Goal: Find specific page/section: Find specific page/section

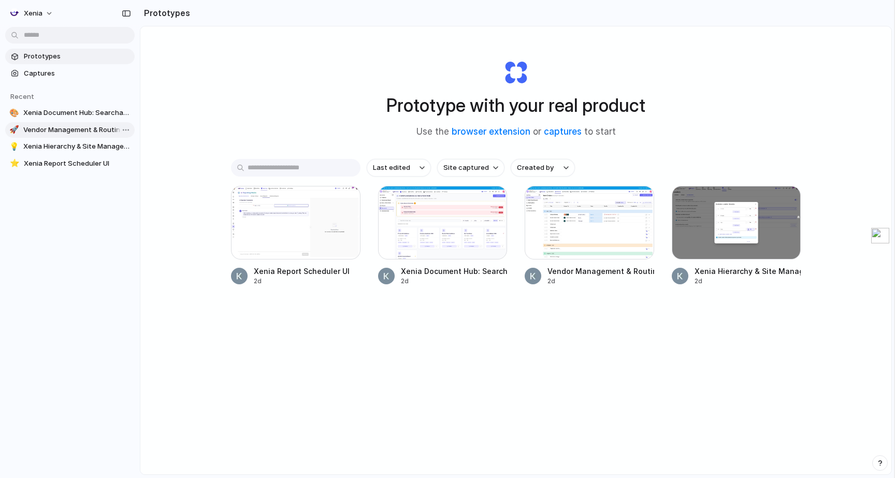
click at [66, 132] on span "Vendor Management & Routing System" at bounding box center [76, 130] width 107 height 10
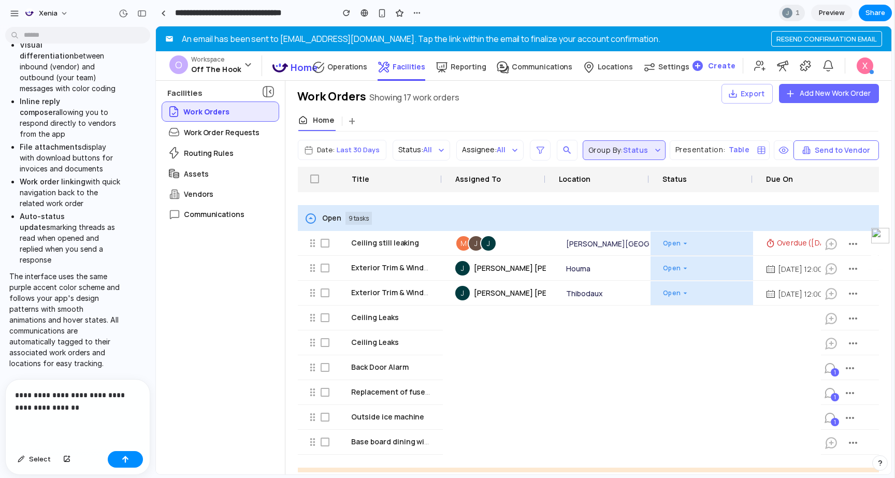
click at [833, 9] on span "Preview" at bounding box center [832, 13] width 26 height 10
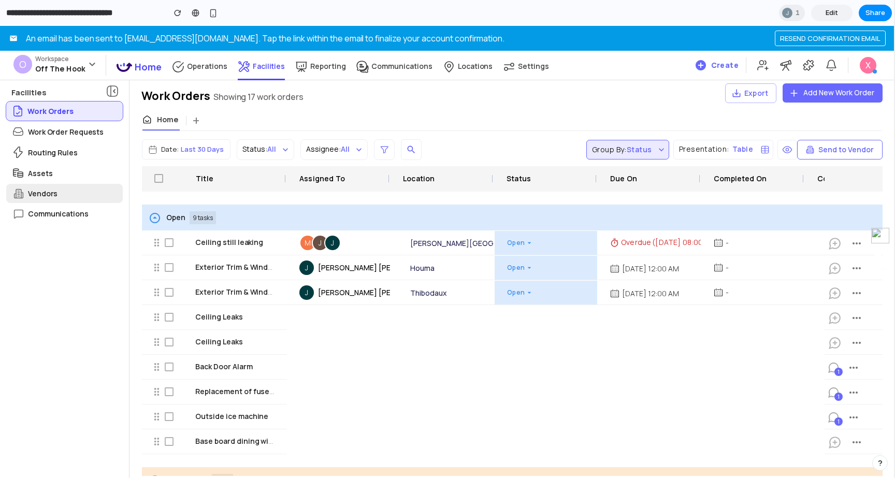
click at [62, 193] on div "Vendors" at bounding box center [64, 193] width 117 height 19
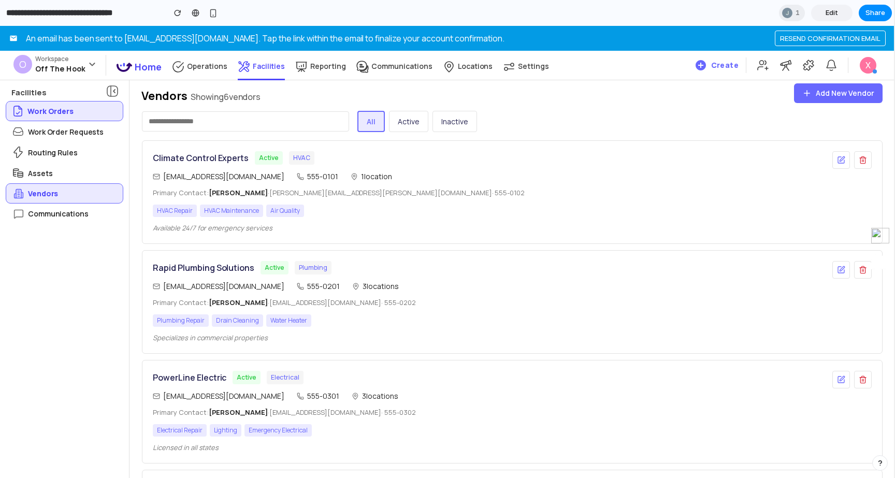
click at [819, 97] on span "Add New Vendor" at bounding box center [845, 93] width 59 height 11
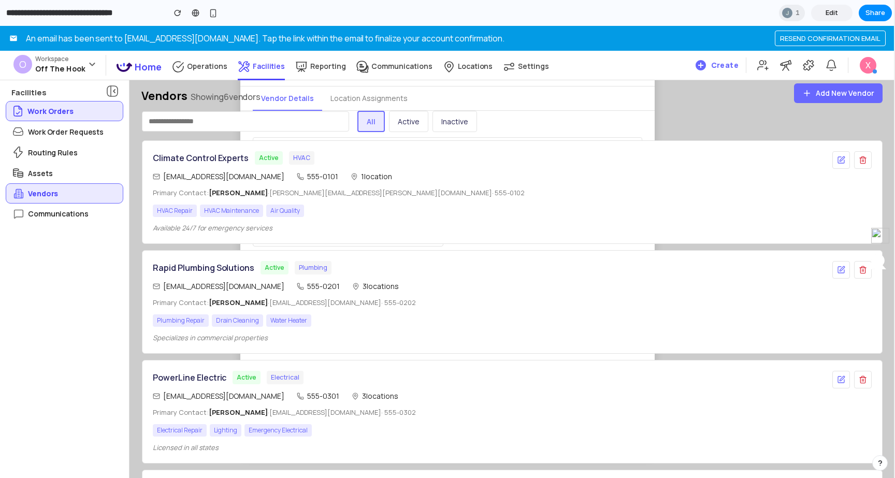
click at [819, 97] on span "Add New Vendor" at bounding box center [845, 93] width 59 height 11
click at [714, 130] on div "All Active Inactive" at bounding box center [513, 126] width 766 height 30
click at [703, 176] on div "service@climatecontrol.com 555-0101 1 location" at bounding box center [488, 176] width 671 height 11
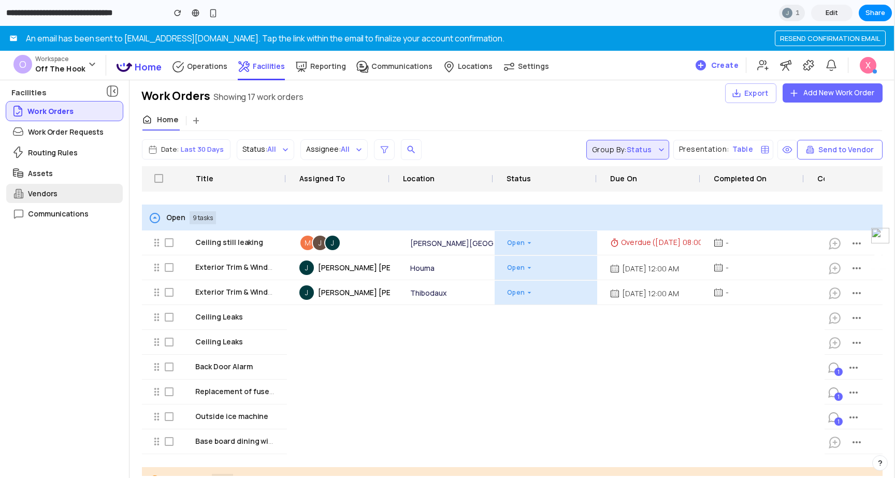
click at [54, 194] on p "Vendors" at bounding box center [43, 193] width 30 height 11
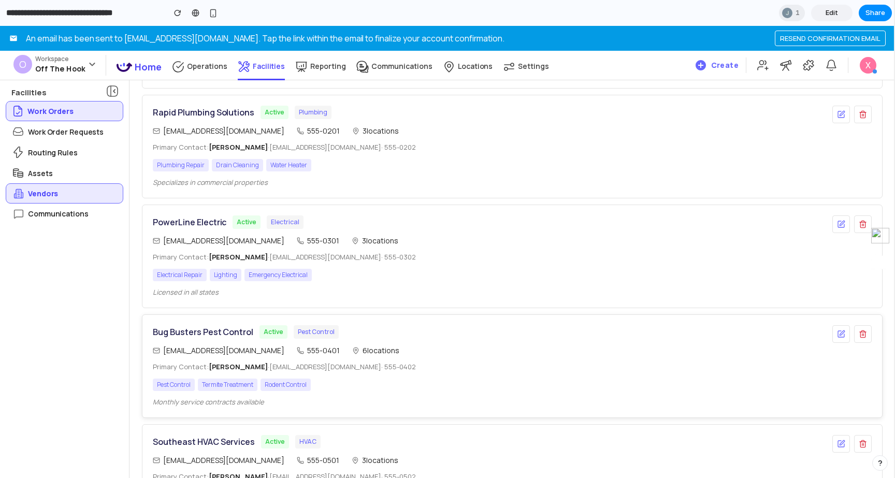
scroll to position [138, 0]
